Goal: Task Accomplishment & Management: Use online tool/utility

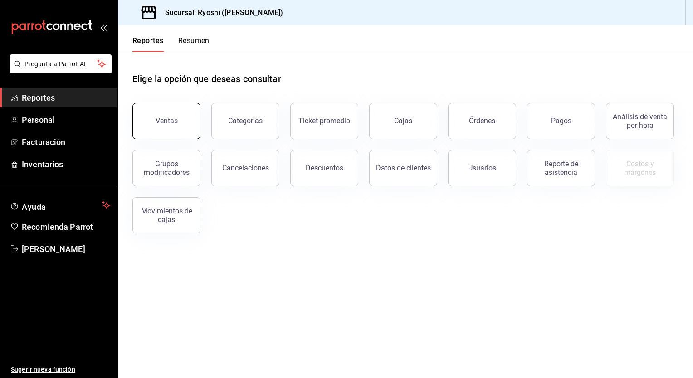
click at [161, 122] on div "Ventas" at bounding box center [167, 121] width 22 height 9
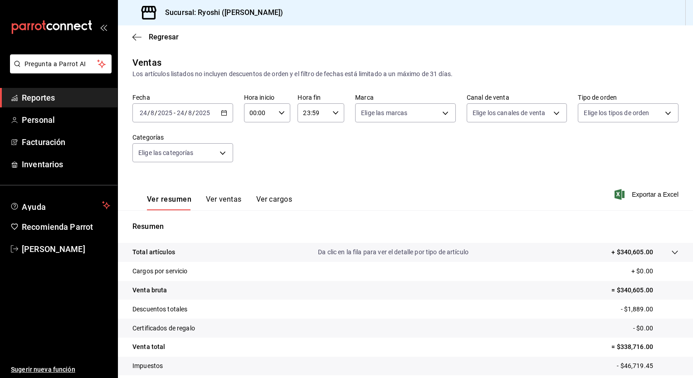
drag, startPoint x: 230, startPoint y: 106, endPoint x: 225, endPoint y: 112, distance: 7.7
click at [225, 112] on div "[DATE] [DATE] - [DATE] [DATE]" at bounding box center [182, 112] width 101 height 19
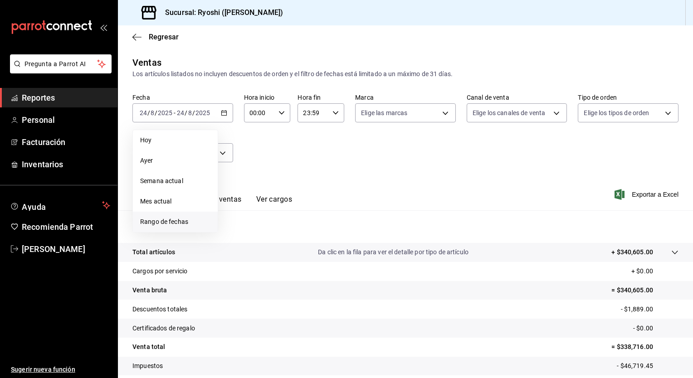
click at [161, 222] on span "Rango de fechas" at bounding box center [175, 222] width 70 height 10
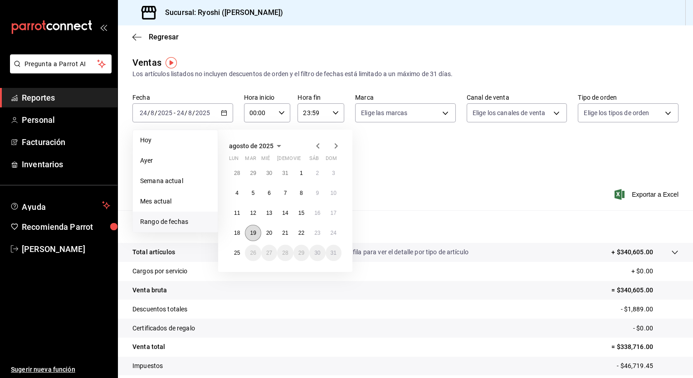
click at [249, 228] on button "19" at bounding box center [253, 233] width 16 height 16
click at [236, 247] on button "25" at bounding box center [237, 253] width 16 height 16
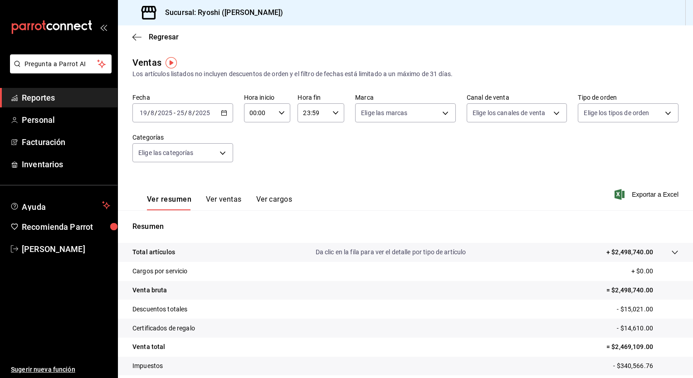
click at [221, 108] on div "[DATE] [DATE] - [DATE] [DATE]" at bounding box center [182, 112] width 101 height 19
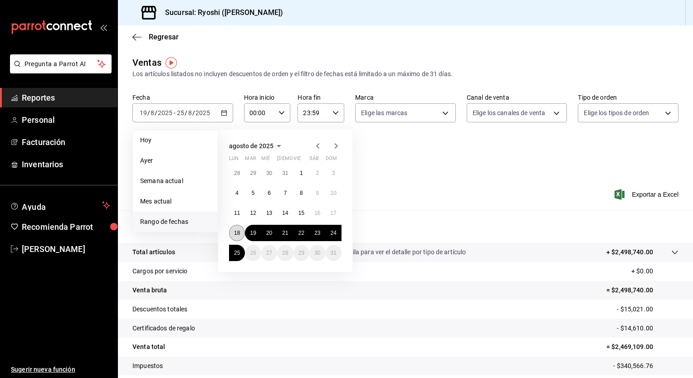
click at [239, 231] on abbr "18" at bounding box center [237, 233] width 6 height 6
click at [234, 253] on abbr "25" at bounding box center [237, 253] width 6 height 6
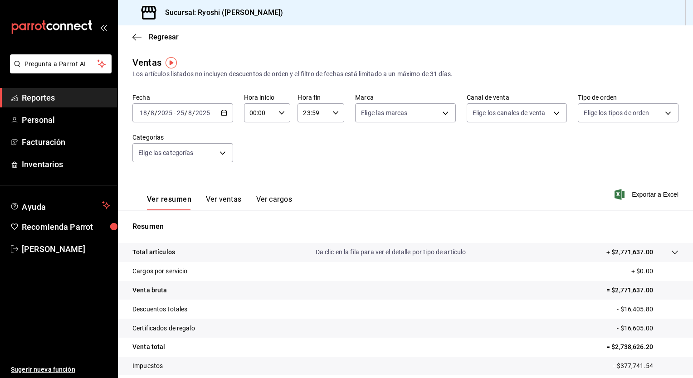
click at [214, 197] on button "Ver ventas" at bounding box center [224, 202] width 36 height 15
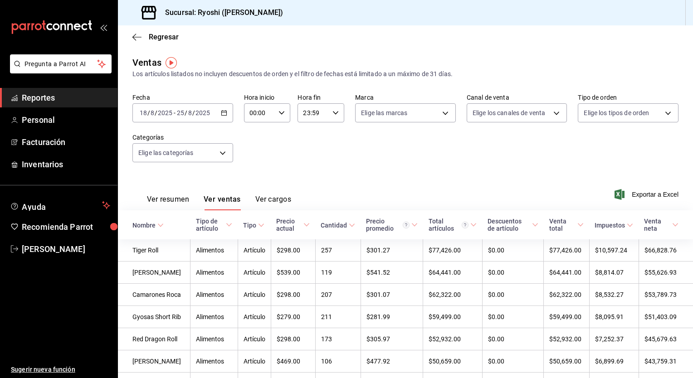
click at [180, 203] on button "Ver resumen" at bounding box center [168, 202] width 42 height 15
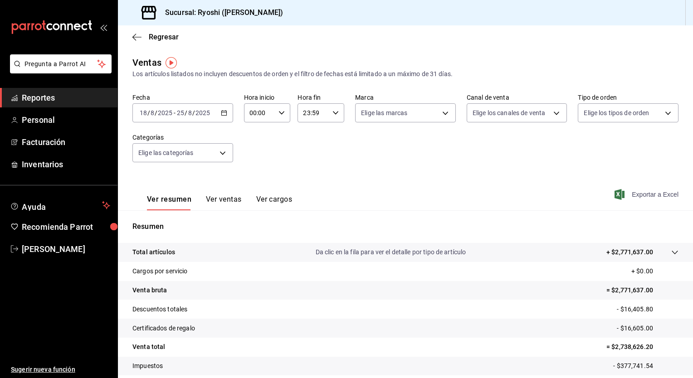
click at [619, 194] on span "Exportar a Excel" at bounding box center [648, 194] width 62 height 11
